Goal: Task Accomplishment & Management: Use online tool/utility

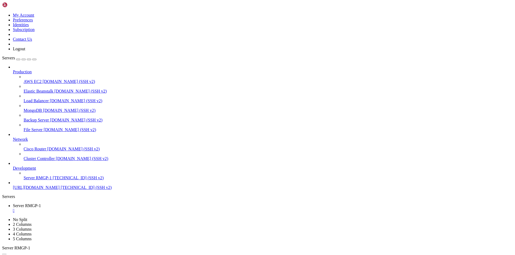
scroll to position [2, 1]
drag, startPoint x: 62, startPoint y: 458, endPoint x: 2, endPoint y: 450, distance: 60.1
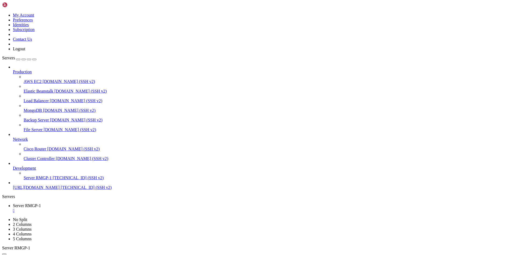
drag, startPoint x: 6, startPoint y: 449, endPoint x: 61, endPoint y: 458, distance: 55.8
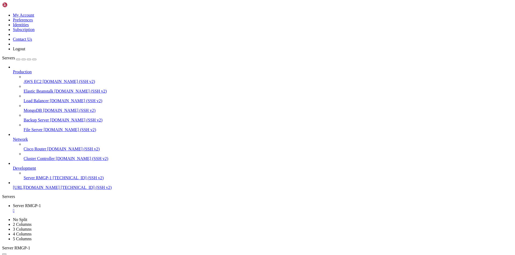
drag, startPoint x: 128, startPoint y: 514, endPoint x: 69, endPoint y: 525, distance: 59.9
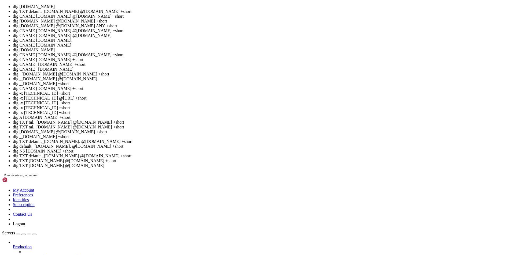
scroll to position [465, 0]
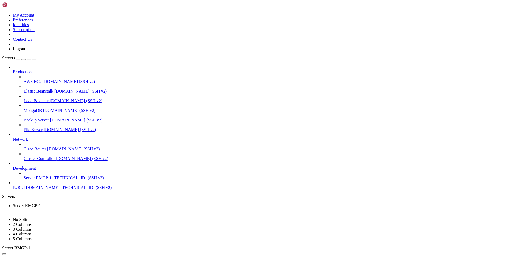
drag, startPoint x: 63, startPoint y: 523, endPoint x: 43, endPoint y: 513, distance: 22.5
drag, startPoint x: 57, startPoint y: 512, endPoint x: 80, endPoint y: 528, distance: 28.2
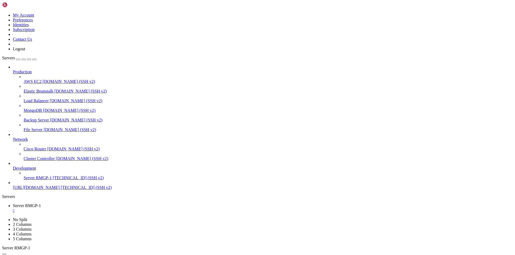
drag, startPoint x: 80, startPoint y: 528, endPoint x: 52, endPoint y: 524, distance: 28.0
drag, startPoint x: 74, startPoint y: 527, endPoint x: 42, endPoint y: 515, distance: 34.3
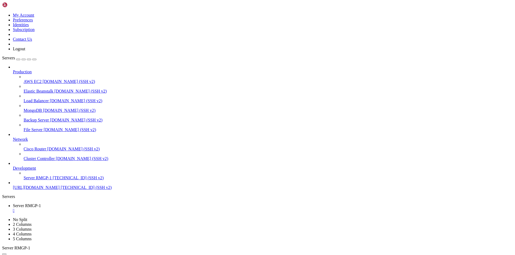
scroll to position [542, 0]
drag, startPoint x: 62, startPoint y: 504, endPoint x: 5, endPoint y: 496, distance: 58.0
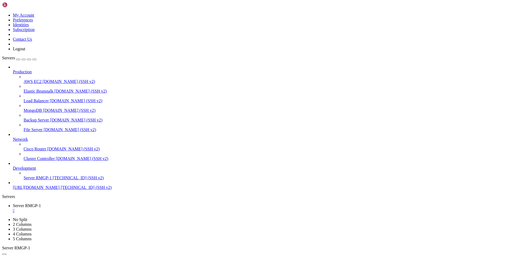
drag, startPoint x: 64, startPoint y: 449, endPoint x: 38, endPoint y: 400, distance: 55.9
drag, startPoint x: 65, startPoint y: 449, endPoint x: 38, endPoint y: 418, distance: 41.3
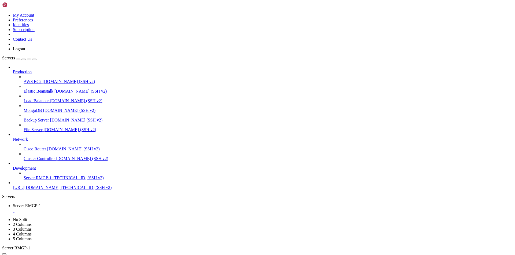
copy div "~# dig TXT default._[DOMAIN_NAME] @[DOMAIN_NAME] +short "v=DKIM1; k=rsa; p=MIIB…"
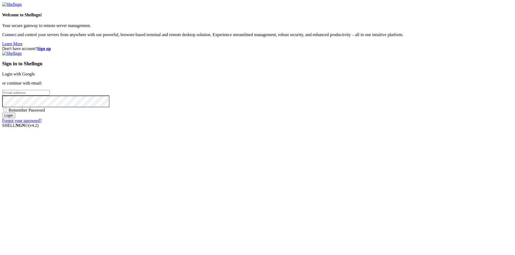
click at [35, 76] on link "Login with Google" at bounding box center [18, 74] width 33 height 5
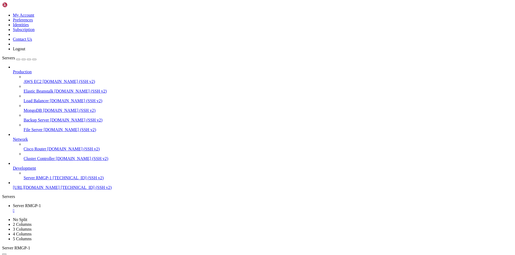
scroll to position [611, 0]
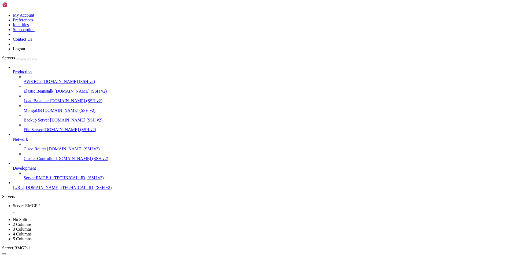
drag, startPoint x: 101, startPoint y: 522, endPoint x: 39, endPoint y: 519, distance: 62.0
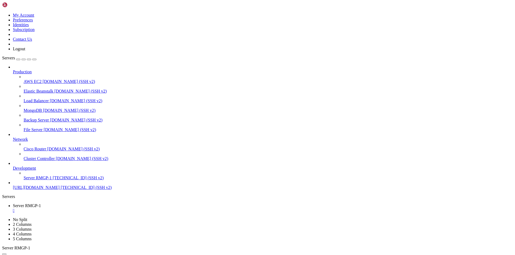
copy div "~# cmp key1.txt key2.txt key1.txt key2.txt differ: byte 63, line 1"
